Goal: Complete application form

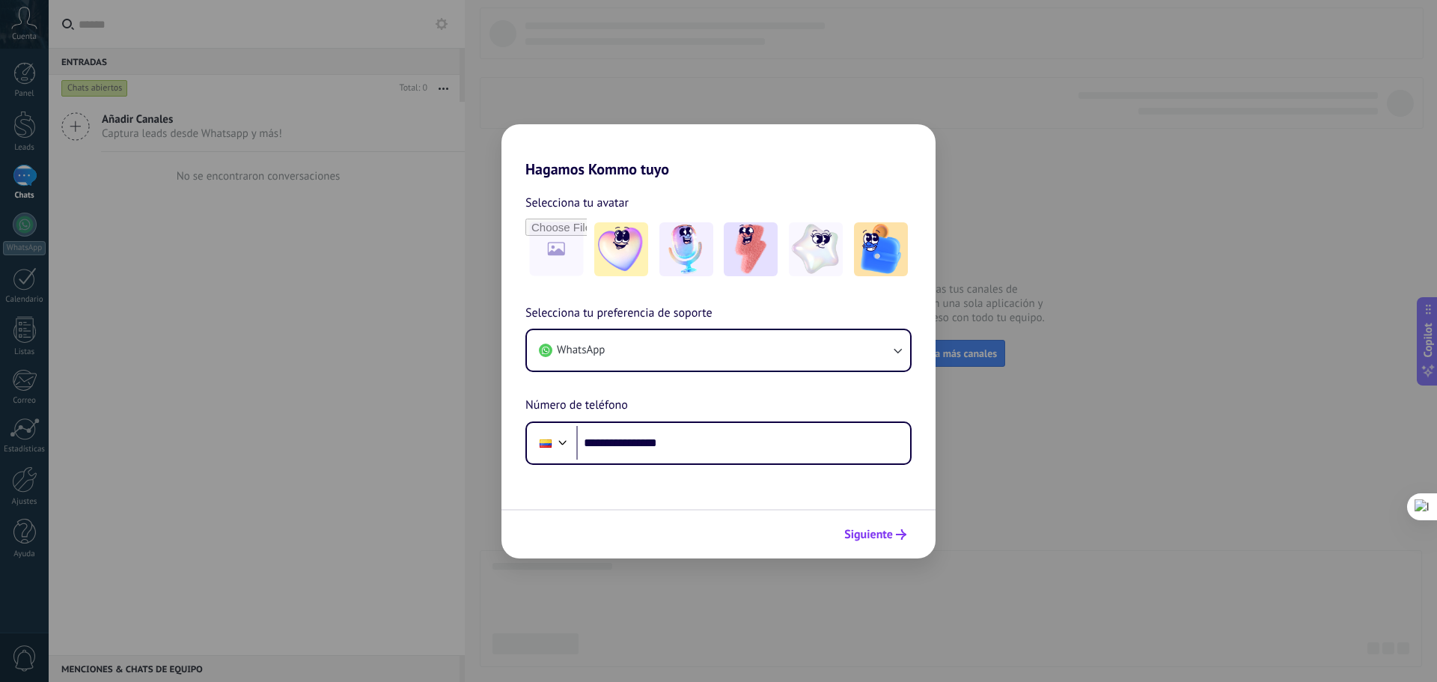
type input "**********"
click at [879, 530] on span "Siguiente" at bounding box center [868, 534] width 49 height 10
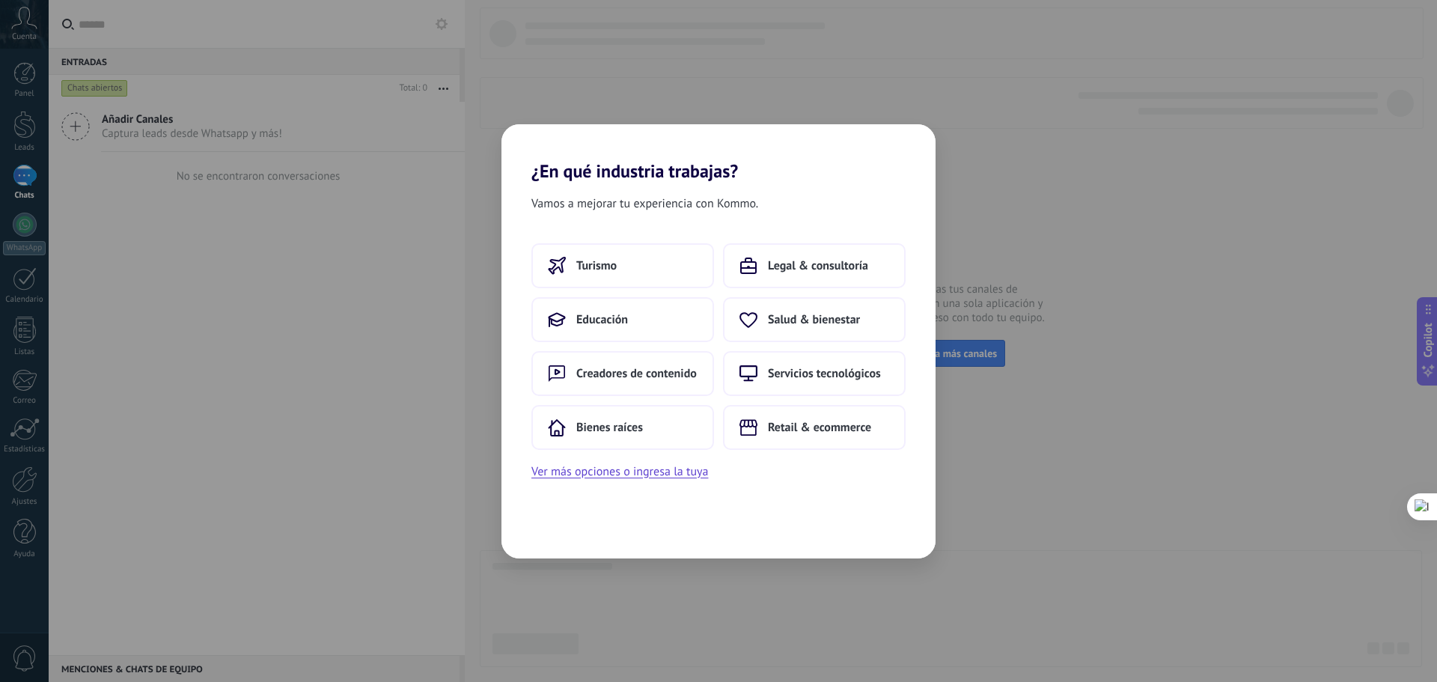
click at [999, 513] on div "¿En qué industria trabajas? Vamos a mejorar tu experiencia con Kommo. Turismo L…" at bounding box center [718, 341] width 1437 height 682
click at [1118, 348] on div "¿En qué industria trabajas? Vamos a mejorar tu experiencia con Kommo. Turismo L…" at bounding box center [718, 341] width 1437 height 682
click at [385, 129] on div "¿En qué industria trabajas? Vamos a mejorar tu experiencia con Kommo. Turismo L…" at bounding box center [718, 341] width 1437 height 682
click at [874, 519] on div "Vamos a mejorar tu experiencia con Kommo. Turismo Legal & consultoría Educación…" at bounding box center [718, 370] width 434 height 376
click at [1428, 340] on div "¿En qué industria trabajas? Vamos a mejorar tu experiencia con Kommo. Turismo L…" at bounding box center [718, 341] width 1437 height 682
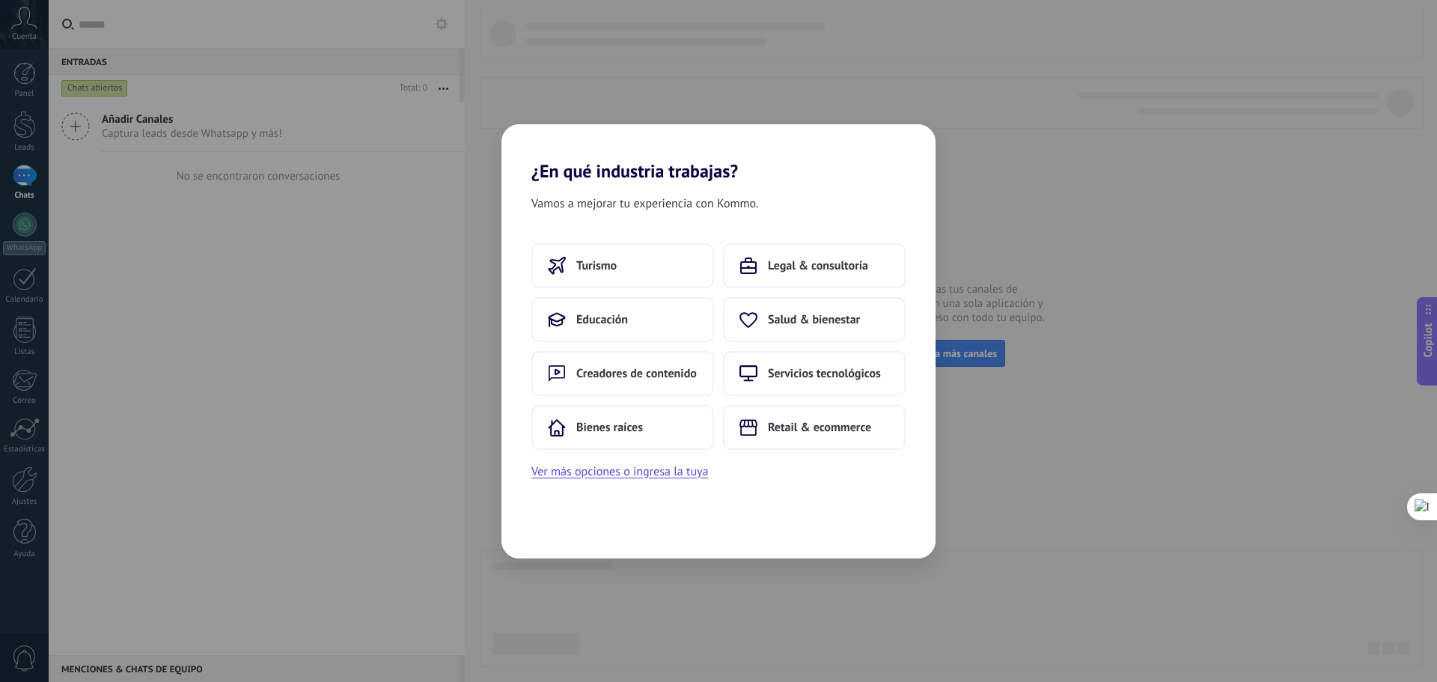
click at [795, 88] on div "¿En qué industria trabajas? Vamos a mejorar tu experiencia con Kommo. Turismo L…" at bounding box center [718, 341] width 1437 height 682
click at [608, 169] on h2 "¿En qué industria trabajas?" at bounding box center [718, 153] width 434 height 58
click at [750, 190] on div "Vamos a mejorar tu experiencia con Kommo. Turismo Legal & consultoría Educación…" at bounding box center [718, 370] width 434 height 376
